Goal: Information Seeking & Learning: Learn about a topic

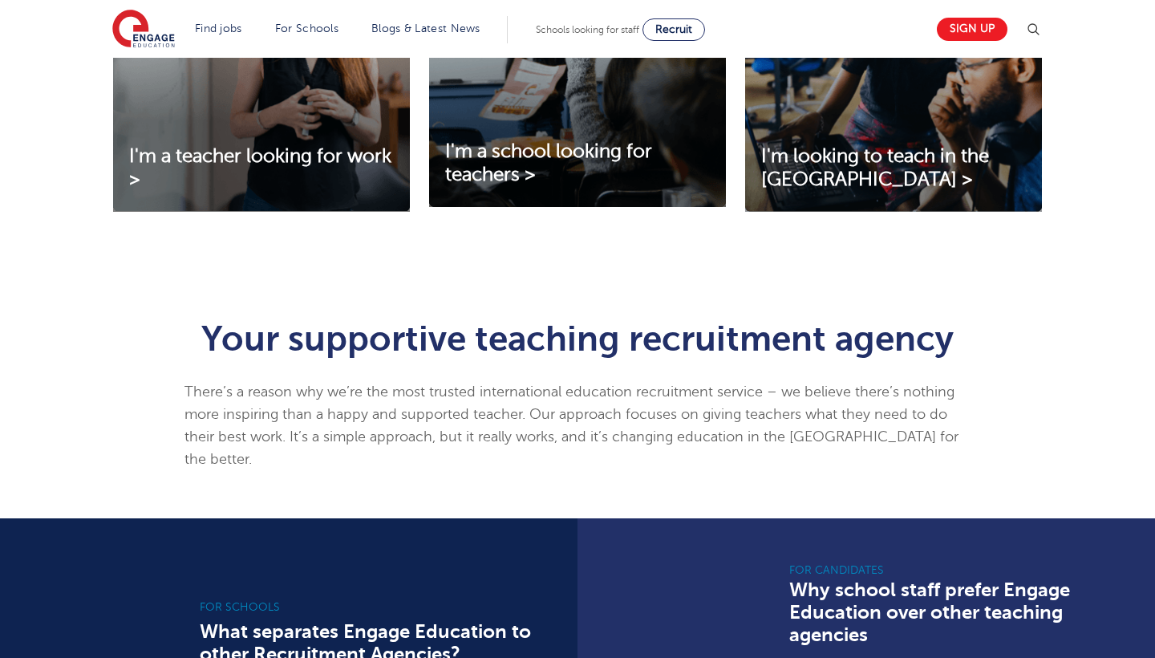
scroll to position [682, 0]
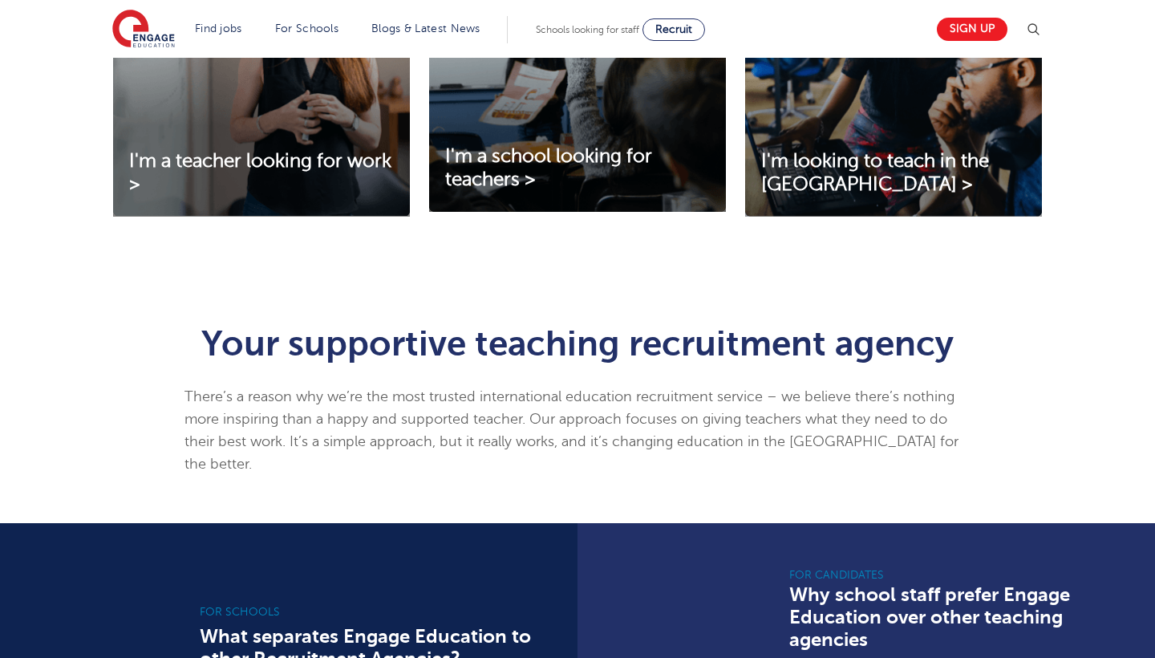
click at [251, 147] on img at bounding box center [261, 83] width 297 height 268
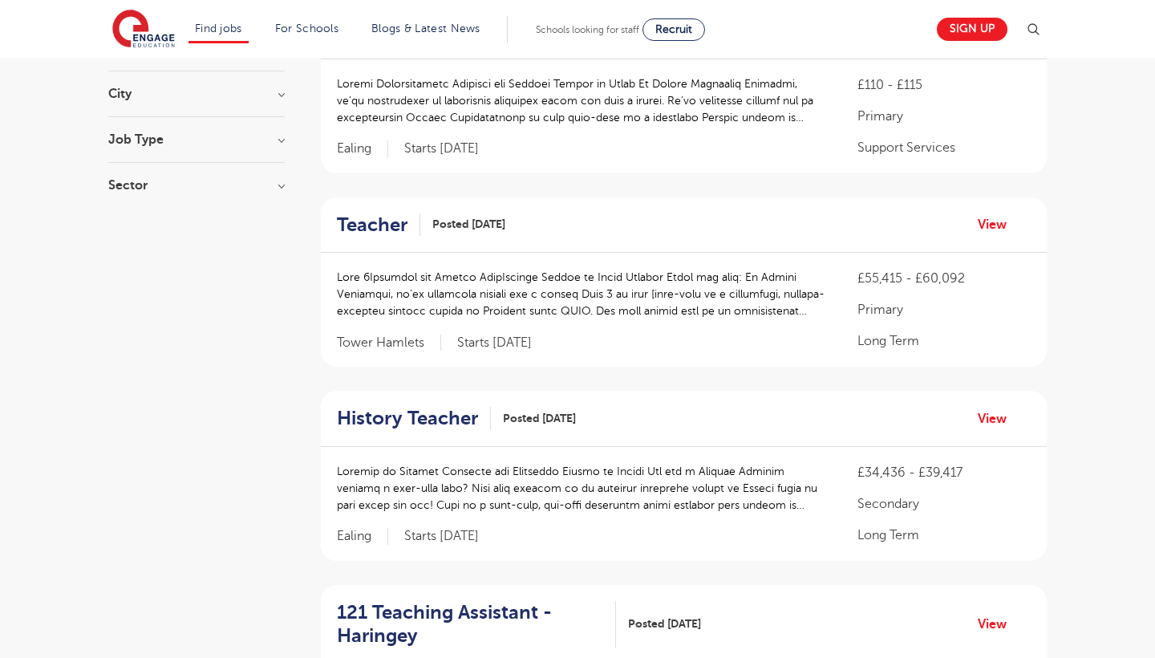
scroll to position [229, 0]
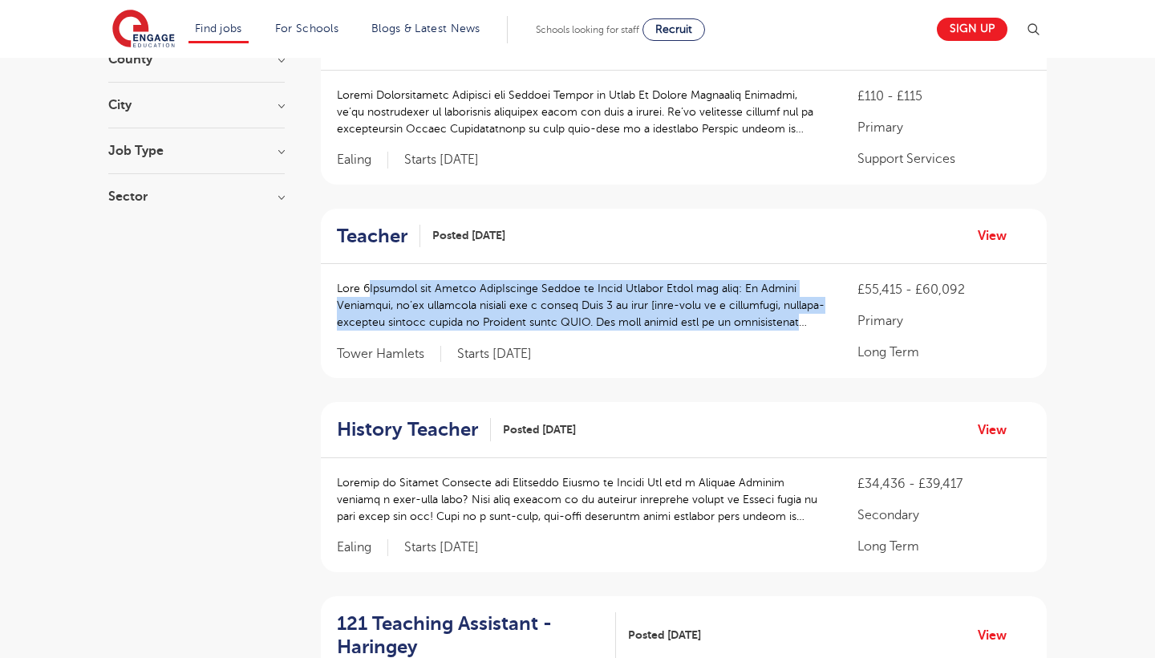
drag, startPoint x: 361, startPoint y: 280, endPoint x: 359, endPoint y: 330, distance: 49.8
click at [359, 330] on div at bounding box center [581, 313] width 489 height 67
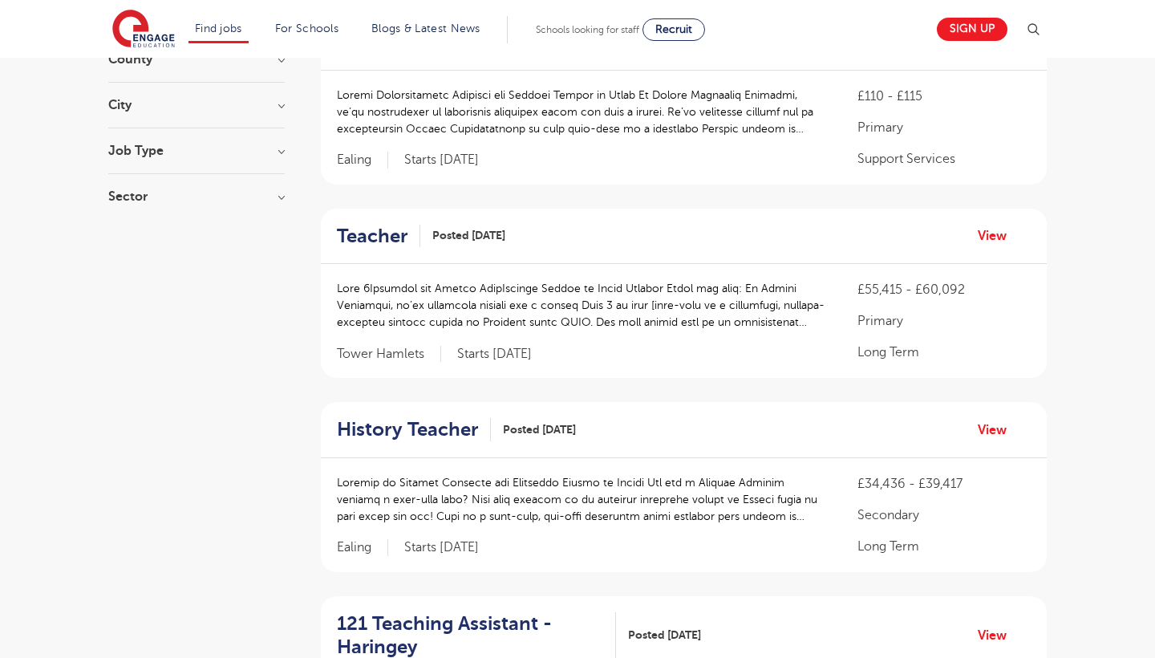
click at [370, 311] on p at bounding box center [581, 305] width 489 height 51
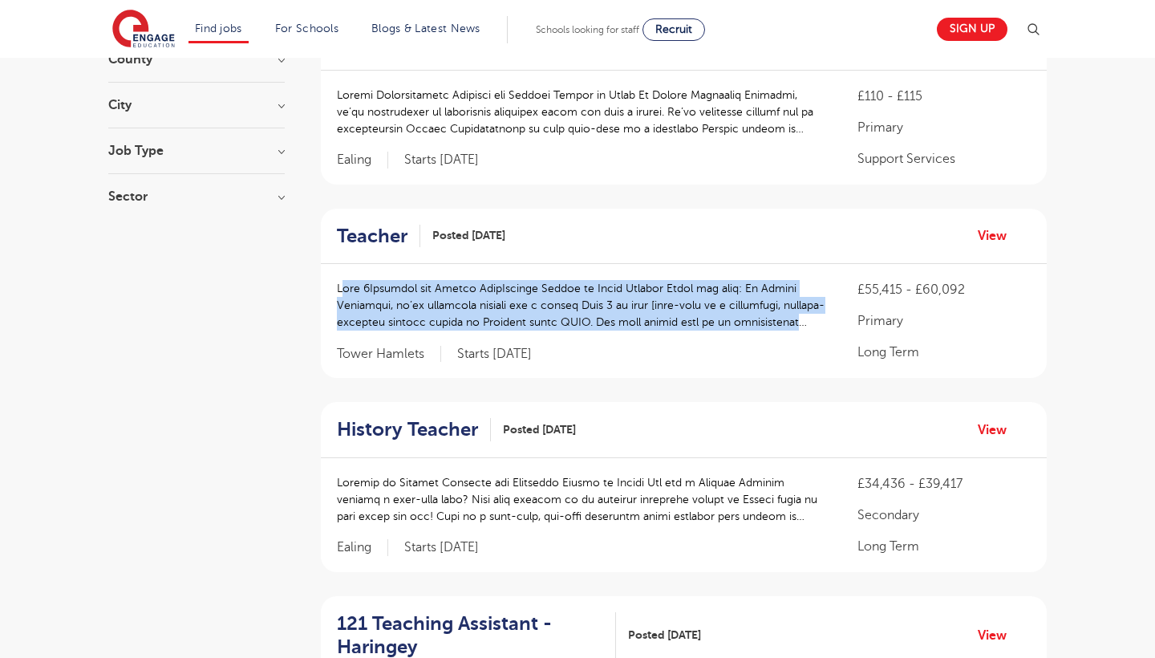
click at [370, 311] on p at bounding box center [581, 305] width 489 height 51
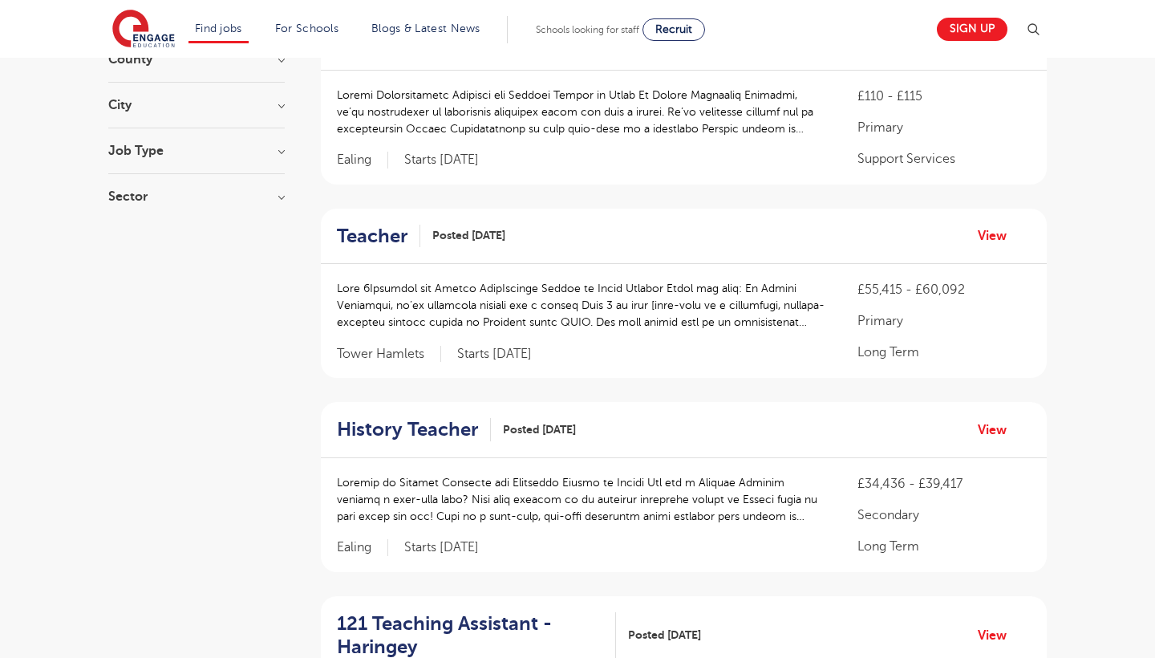
click at [389, 285] on p at bounding box center [581, 305] width 489 height 51
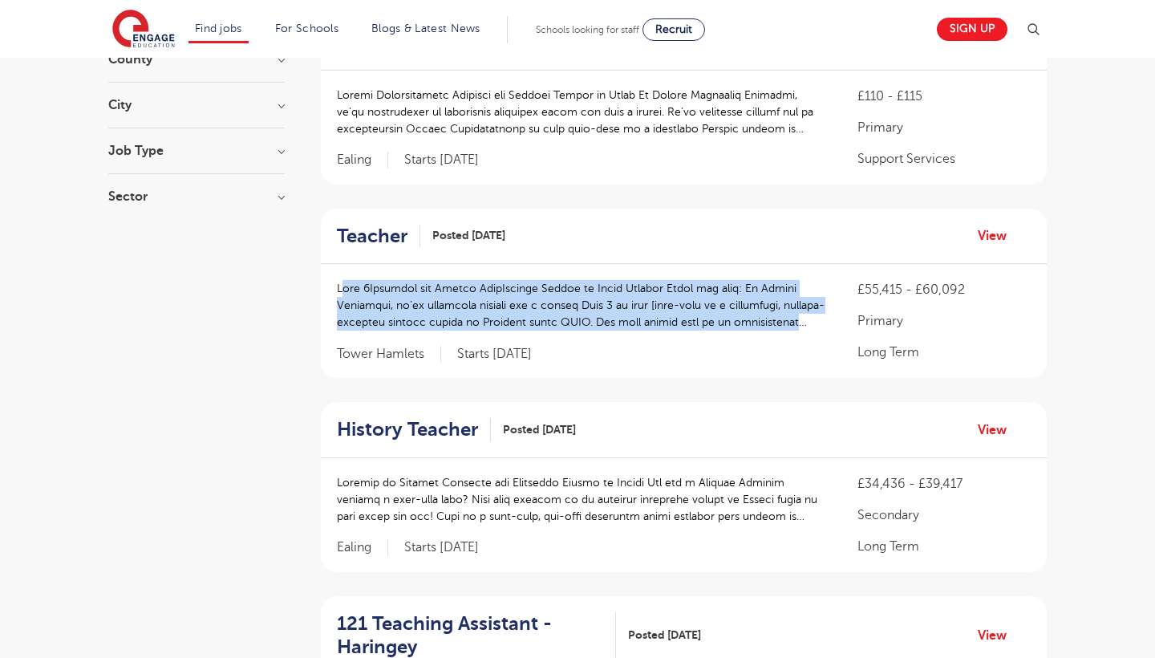
drag, startPoint x: 344, startPoint y: 268, endPoint x: 347, endPoint y: 327, distance: 59.4
click at [347, 327] on div "£55,415 - £60,092 Primary Long Term Tower Hamlets Starts 2025-10-06" at bounding box center [684, 321] width 726 height 114
click at [359, 290] on p at bounding box center [581, 305] width 489 height 51
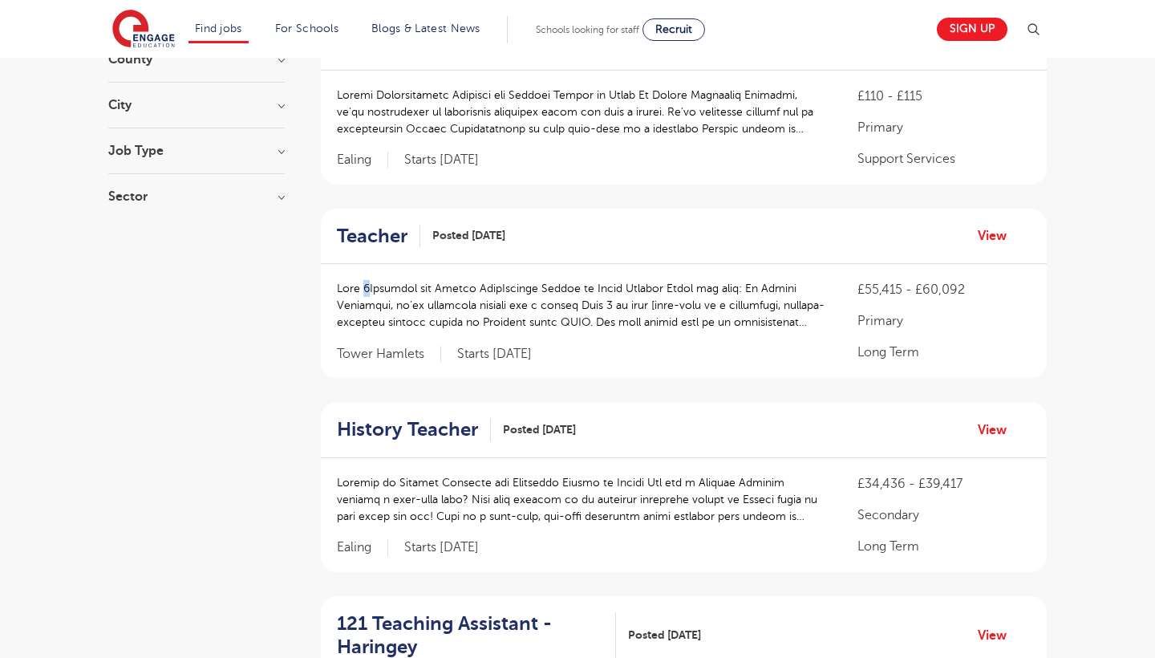
click at [359, 290] on p at bounding box center [581, 305] width 489 height 51
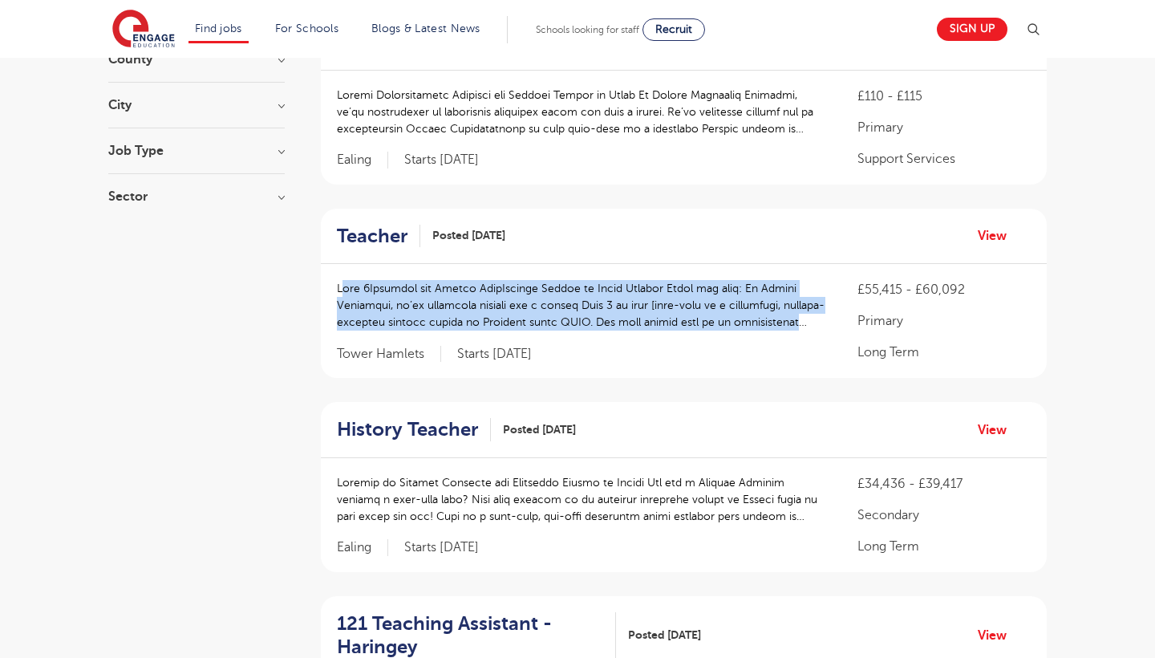
click at [359, 290] on p at bounding box center [581, 305] width 489 height 51
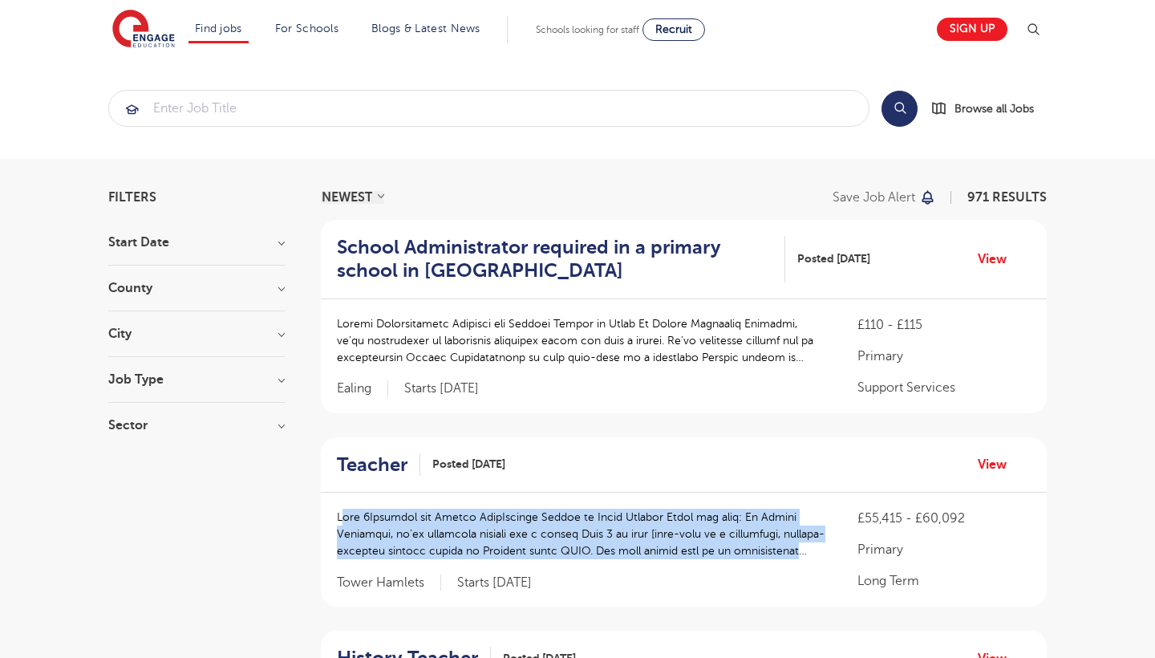
scroll to position [0, 0]
